Goal: Task Accomplishment & Management: Manage account settings

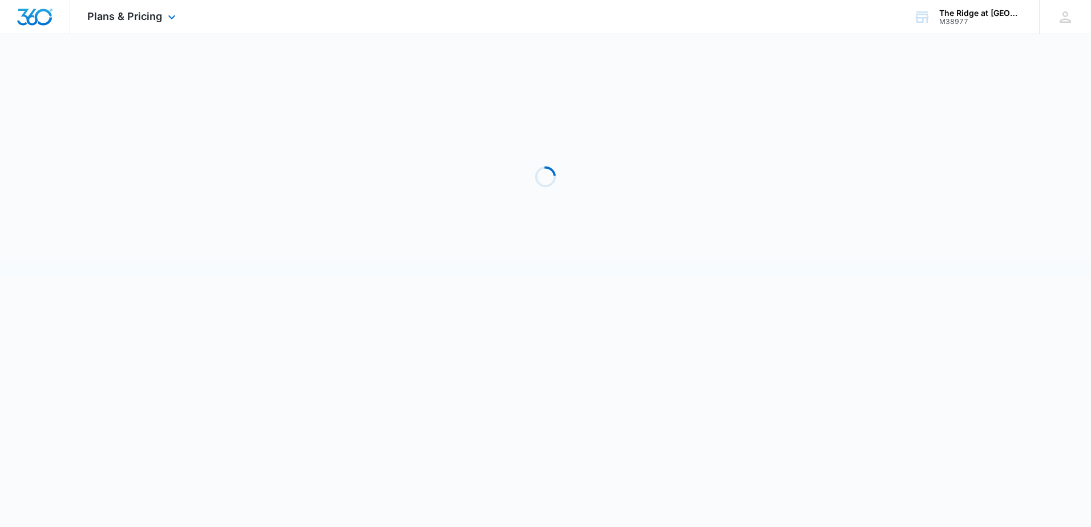
click at [118, 27] on div "Plans & Pricing Apps Reputation Websites Forms CRM Email Social Shop Payments P…" at bounding box center [133, 17] width 126 height 34
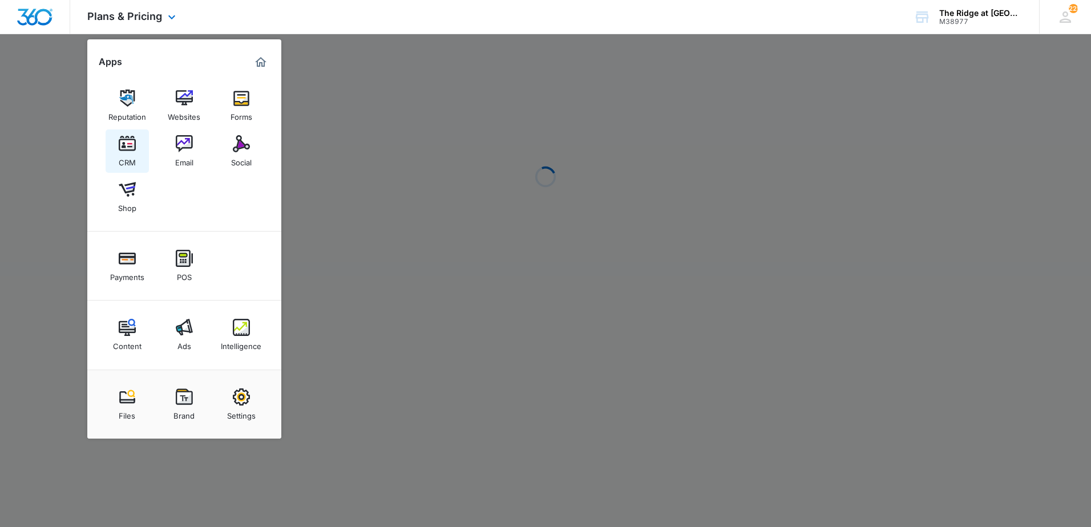
click at [128, 162] on div "CRM" at bounding box center [127, 159] width 17 height 15
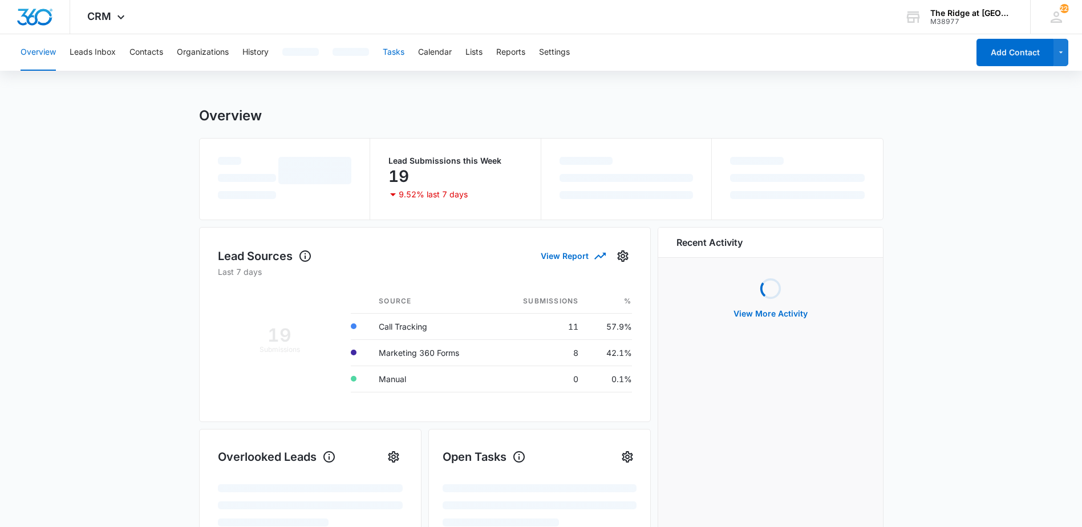
click at [394, 51] on button "Tasks" at bounding box center [394, 52] width 22 height 37
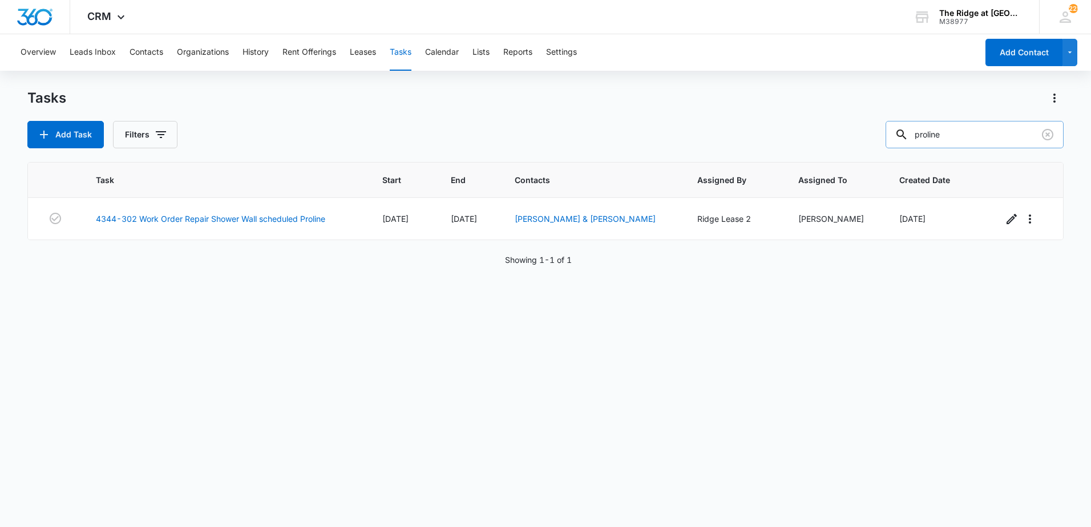
click at [1017, 133] on input "proline" at bounding box center [974, 134] width 178 height 27
click at [241, 223] on link "4344-302 Work Order Repair Shower Wall scheduled Proline" at bounding box center [210, 219] width 229 height 12
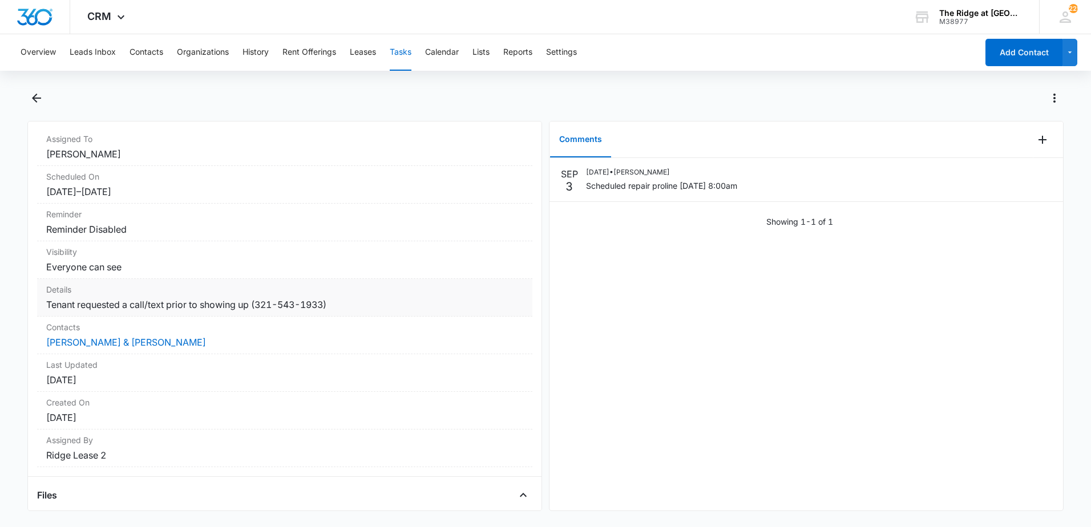
scroll to position [144, 0]
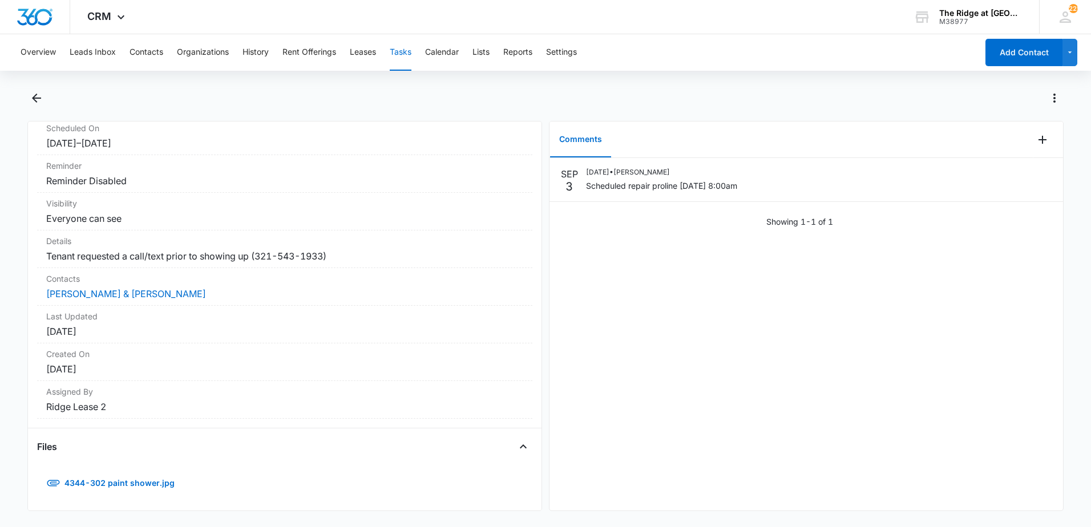
click at [337, 482] on div "4344-302 paint shower.jpg" at bounding box center [284, 483] width 495 height 27
click at [159, 480] on link "4344-302 paint shower.jpg" at bounding box center [111, 483] width 149 height 27
click at [112, 477] on link "4344-302 paint shower.jpg" at bounding box center [111, 483] width 149 height 27
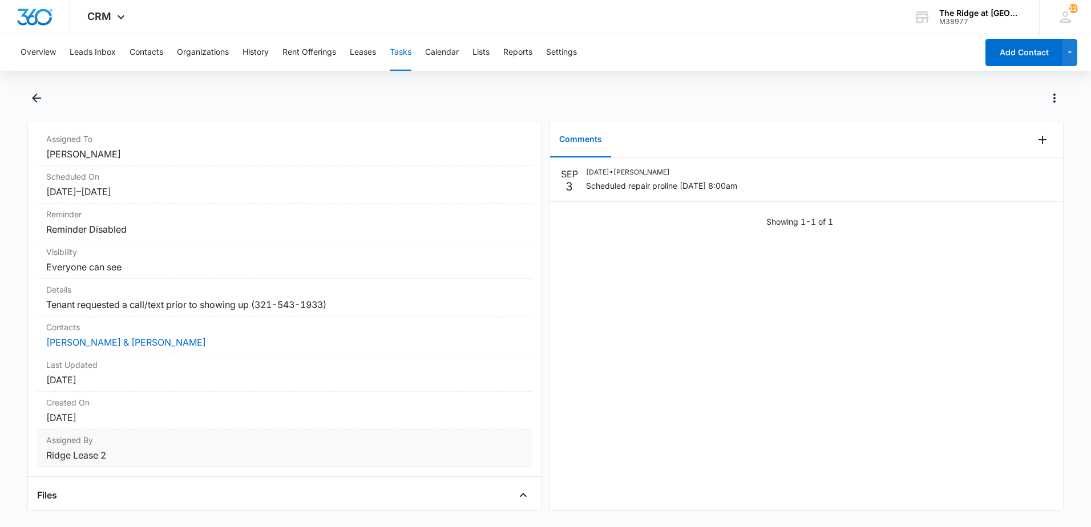
scroll to position [0, 0]
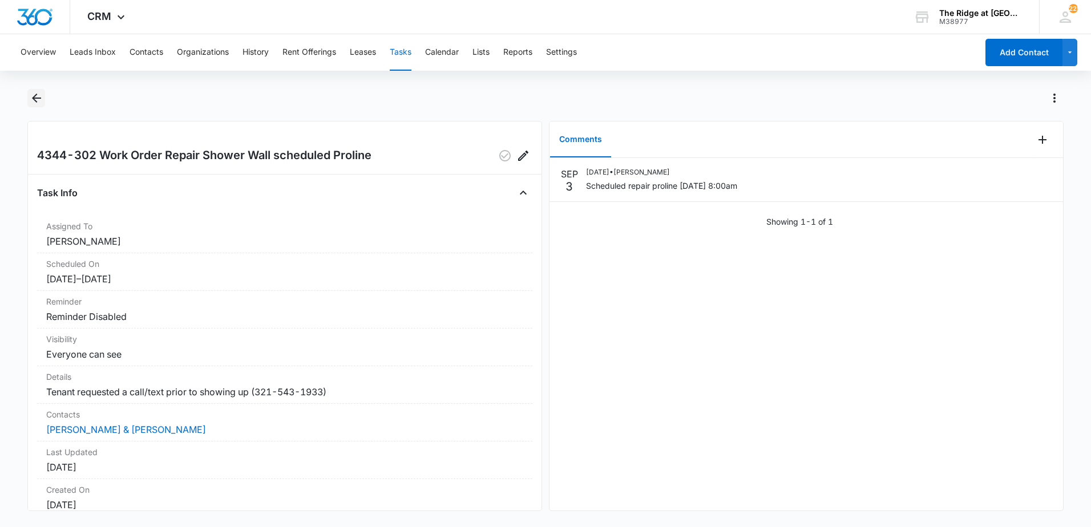
click at [42, 97] on icon "Back" at bounding box center [37, 98] width 14 height 14
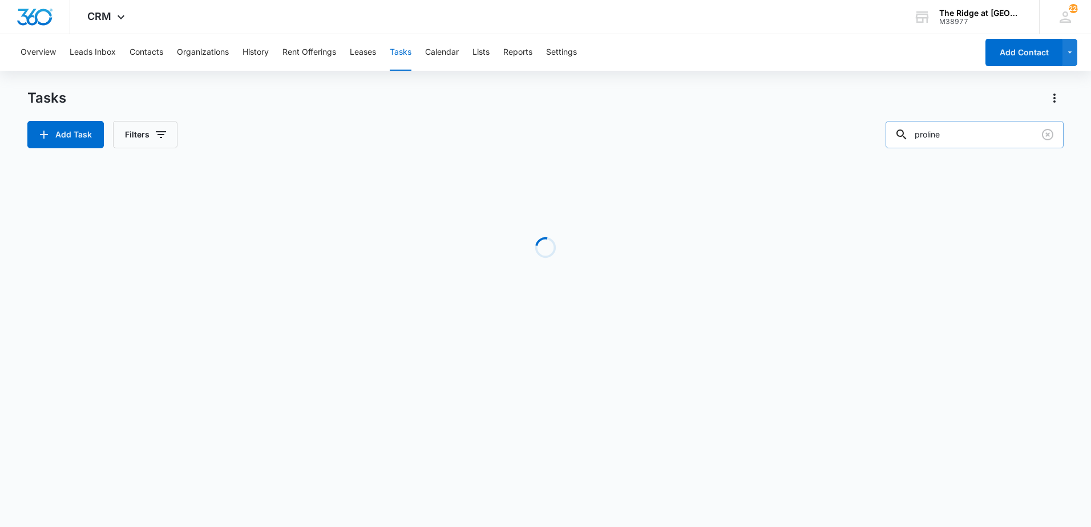
click at [993, 138] on input "proline" at bounding box center [974, 134] width 178 height 27
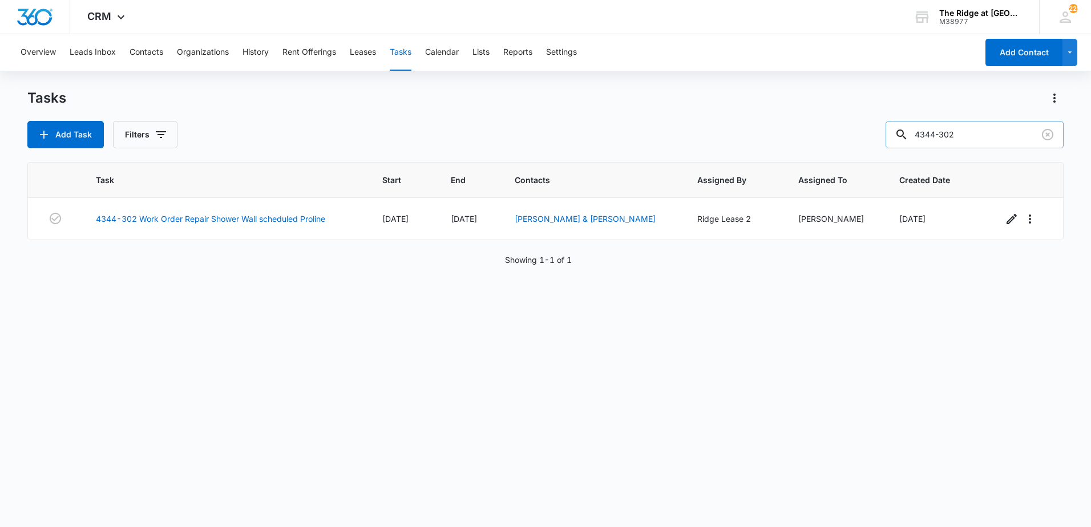
type input "4344-302"
click at [158, 217] on link "4344-302 Work Order Repair Shower Wall scheduled Proline" at bounding box center [210, 219] width 229 height 12
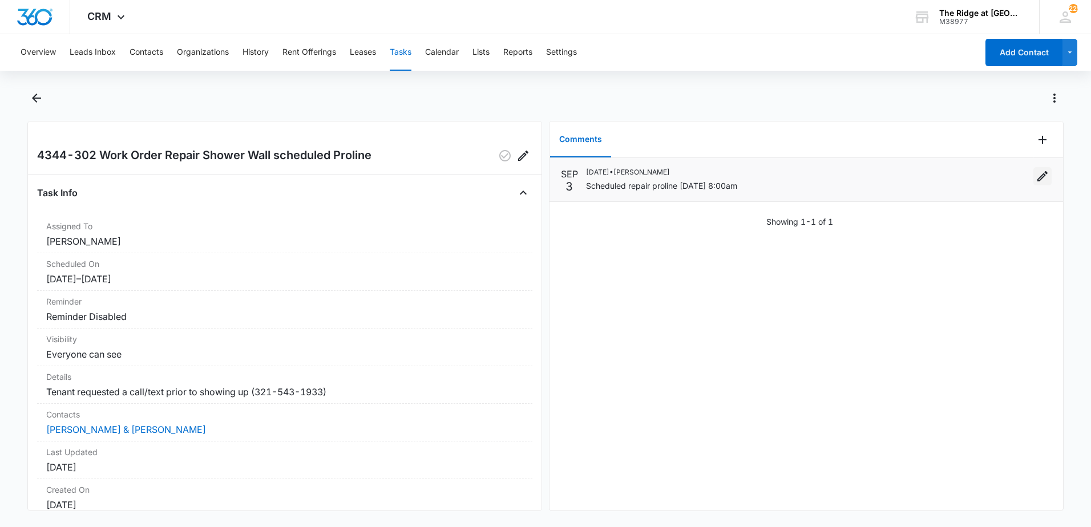
click at [1035, 180] on icon "Edit" at bounding box center [1042, 176] width 14 height 14
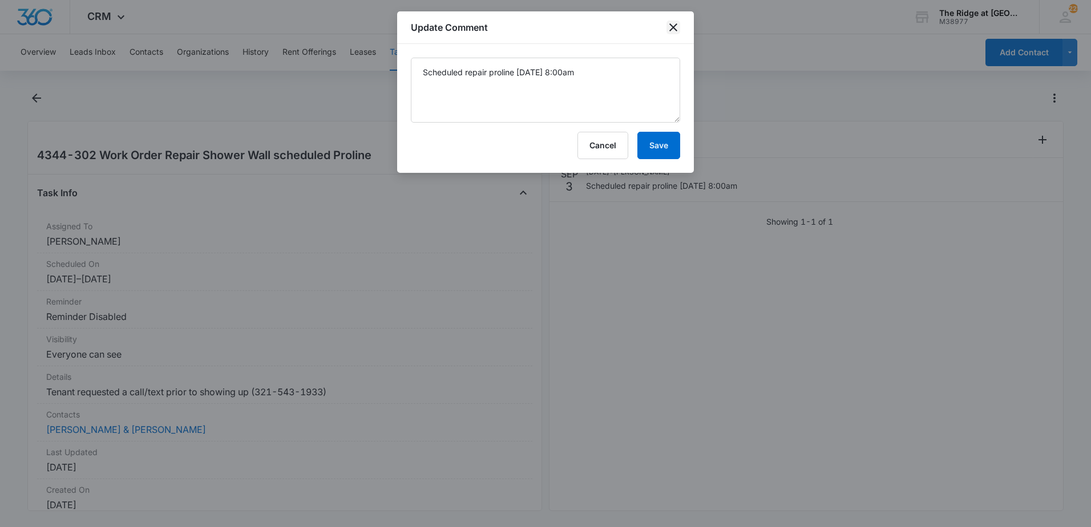
click at [669, 23] on icon "close" at bounding box center [673, 28] width 14 height 14
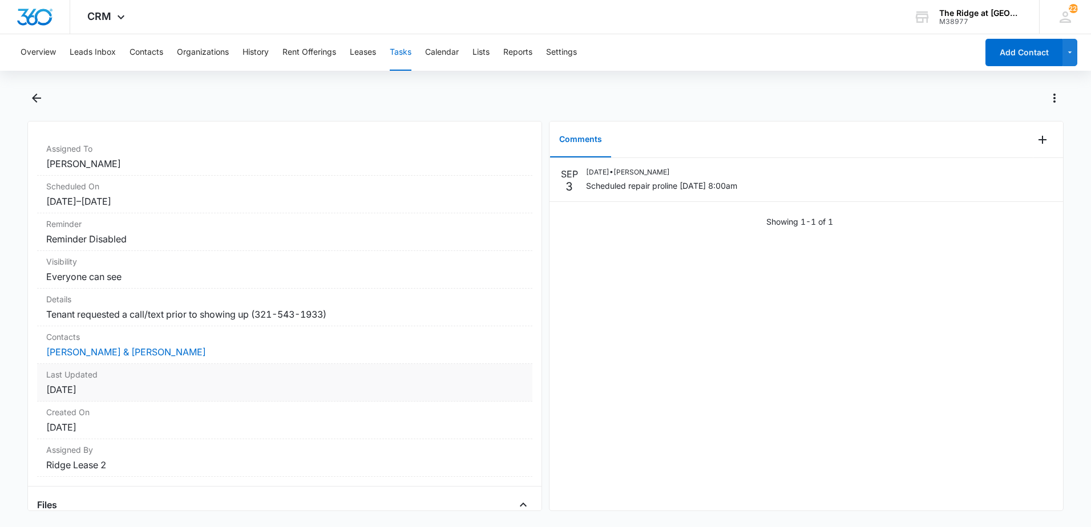
scroll to position [144, 0]
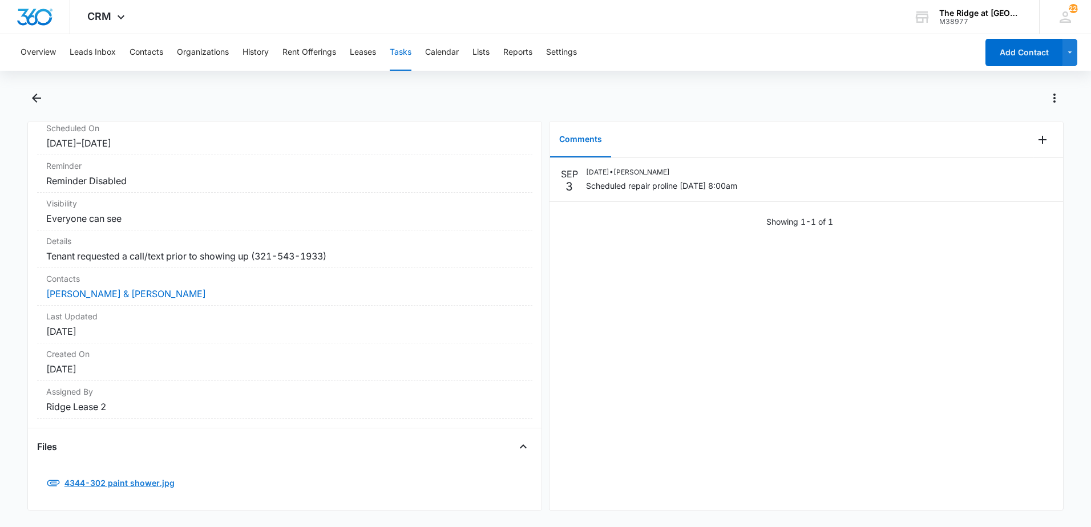
click at [160, 480] on link "4344-302 paint shower.jpg" at bounding box center [111, 483] width 149 height 27
click at [101, 288] on link "[PERSON_NAME] & [PERSON_NAME]" at bounding box center [126, 293] width 160 height 11
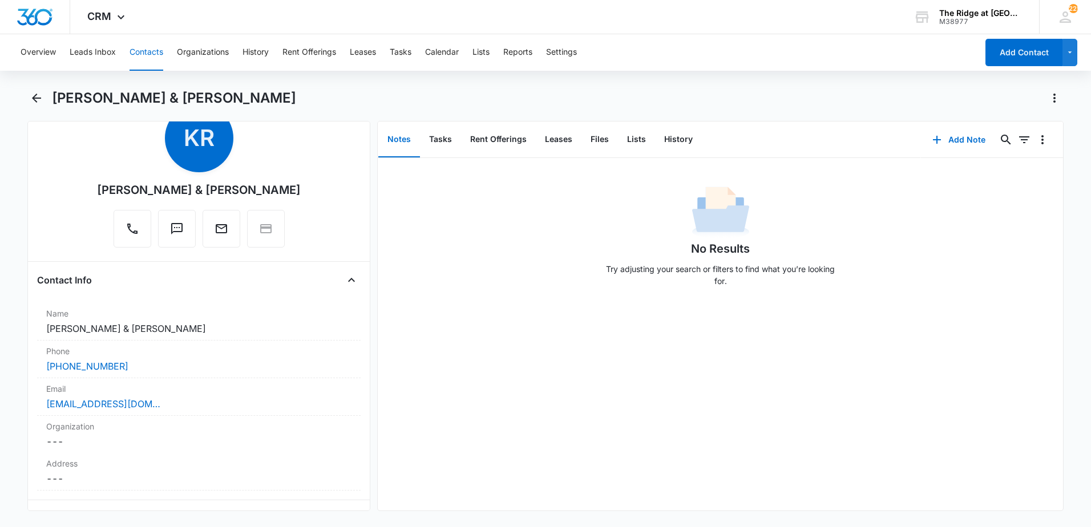
scroll to position [114, 0]
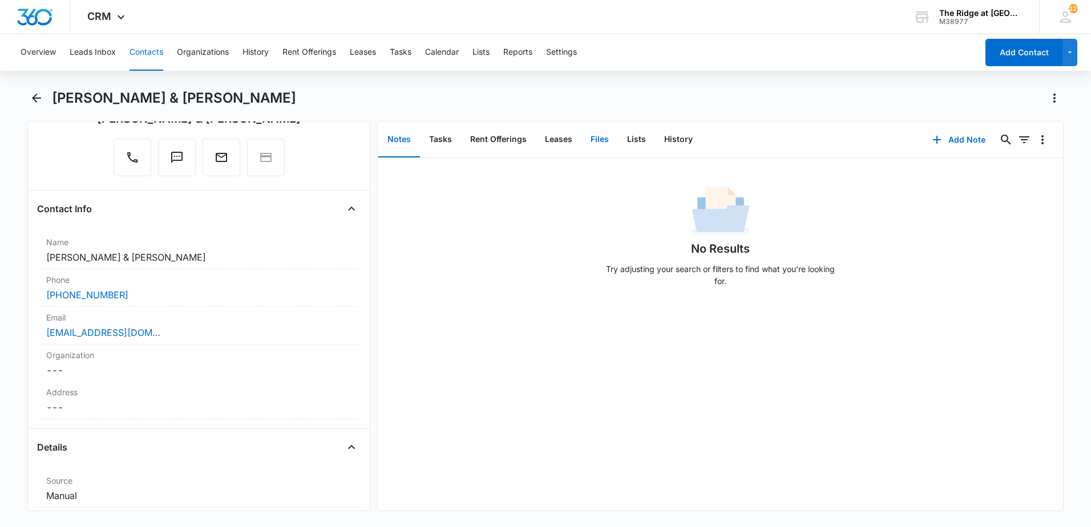
click at [598, 149] on button "Files" at bounding box center [599, 139] width 37 height 35
